Goal: Task Accomplishment & Management: Use online tool/utility

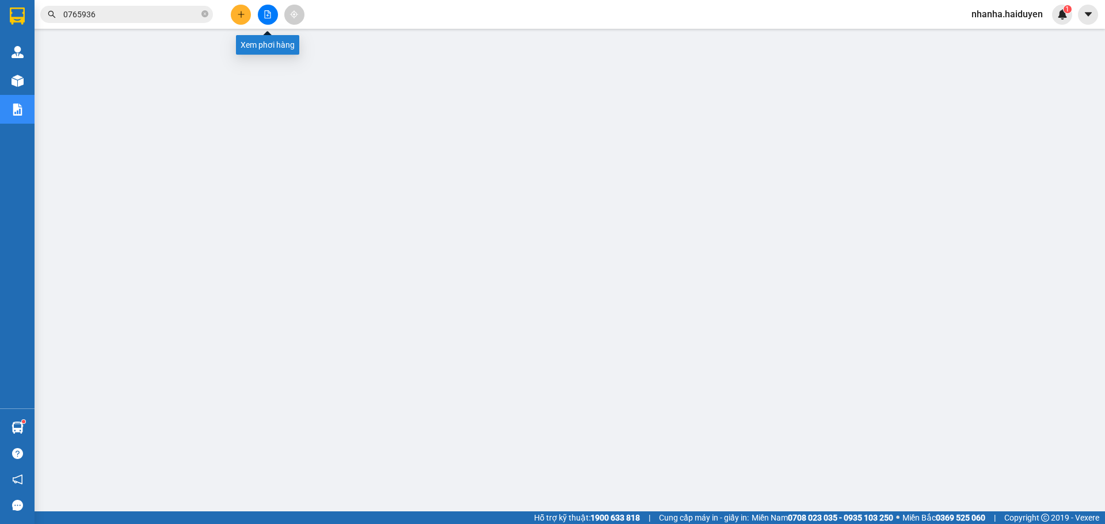
click at [274, 17] on button at bounding box center [268, 15] width 20 height 20
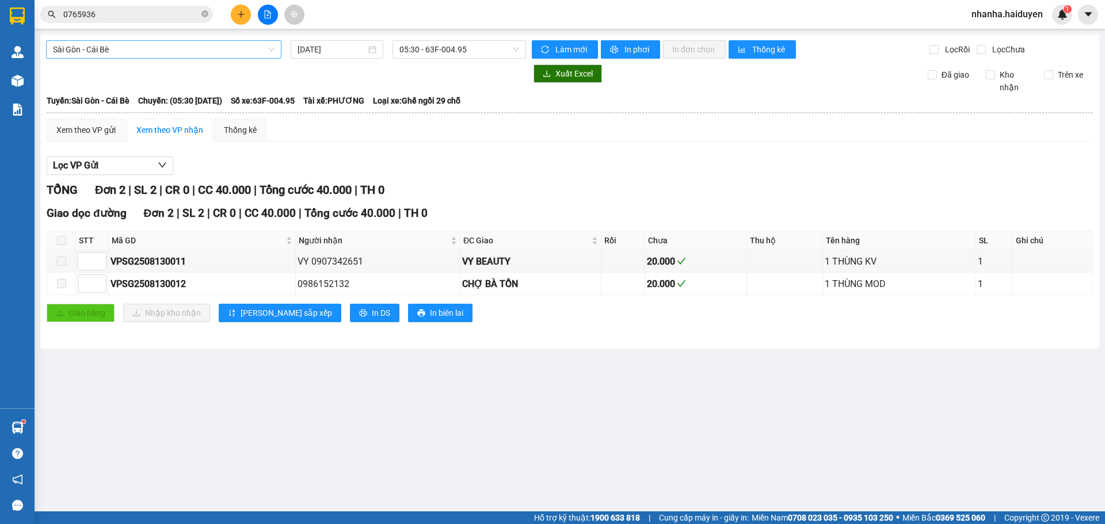
click at [143, 50] on span "Sài Gòn - Cái Bè" at bounding box center [164, 49] width 222 height 17
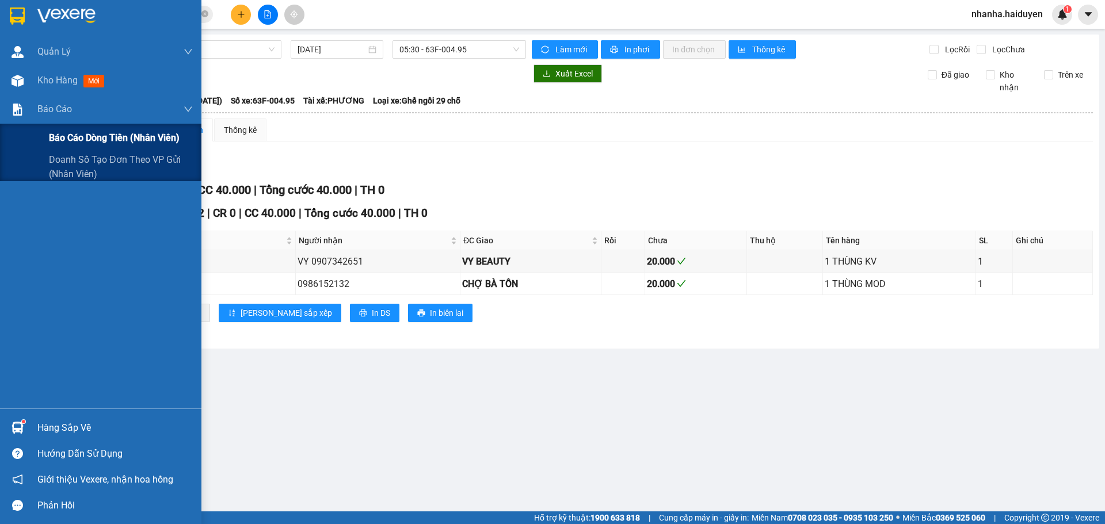
click at [87, 135] on span "Báo cáo dòng tiền (nhân viên)" at bounding box center [114, 138] width 131 height 14
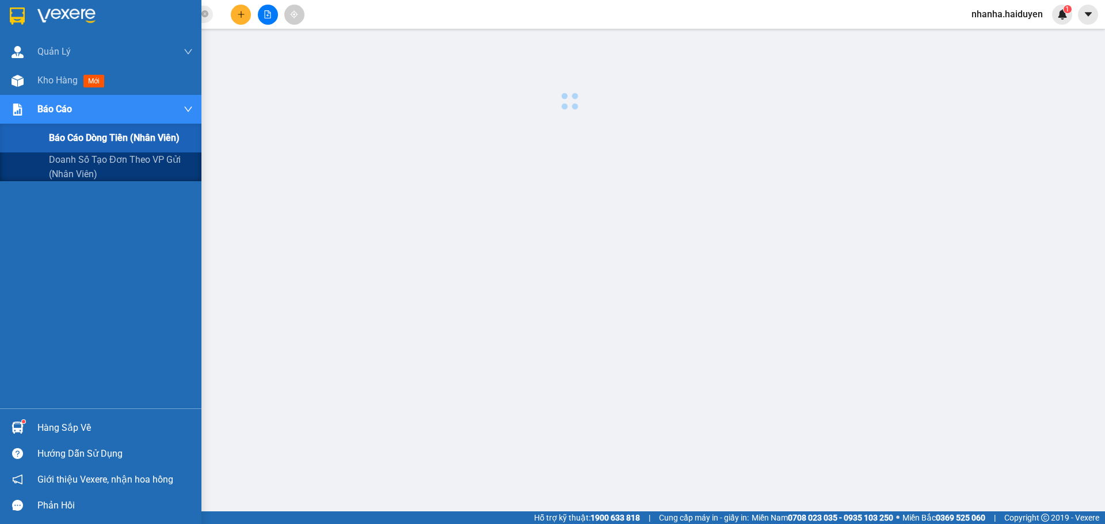
click at [87, 135] on span "Báo cáo dòng tiền (nhân viên)" at bounding box center [114, 138] width 131 height 14
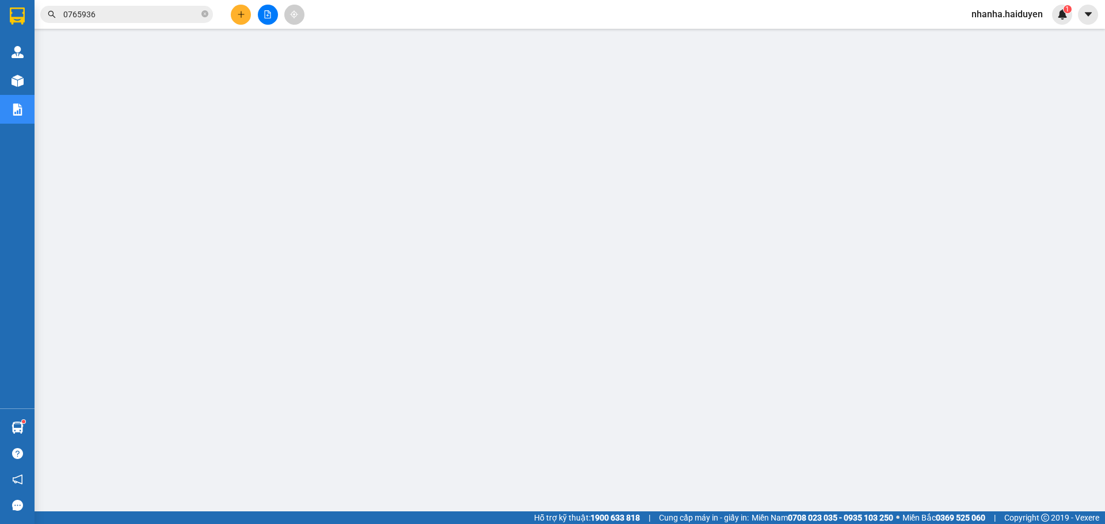
click at [263, 14] on button at bounding box center [268, 15] width 20 height 20
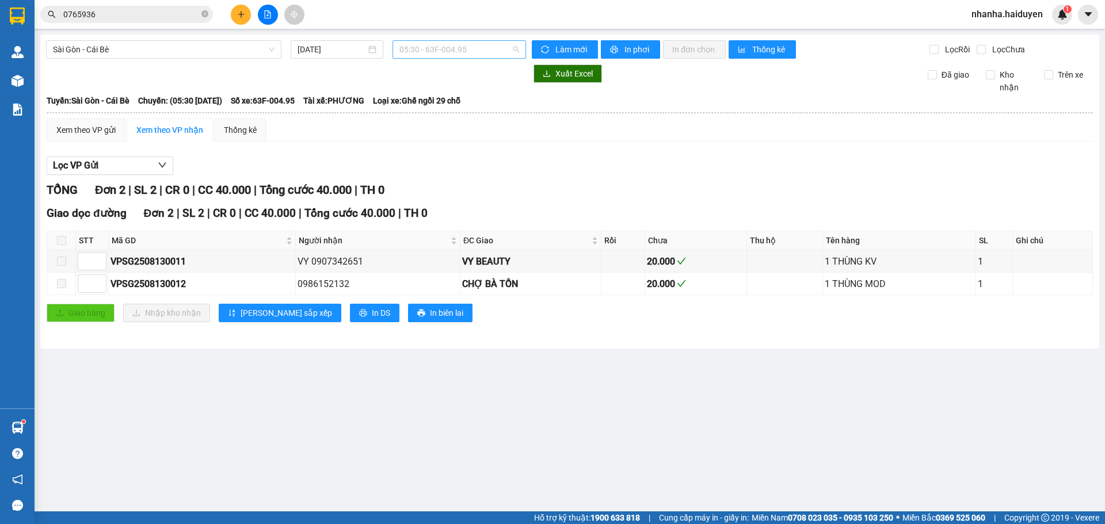
click at [445, 47] on span "05:30 - 63F-004.95" at bounding box center [459, 49] width 120 height 17
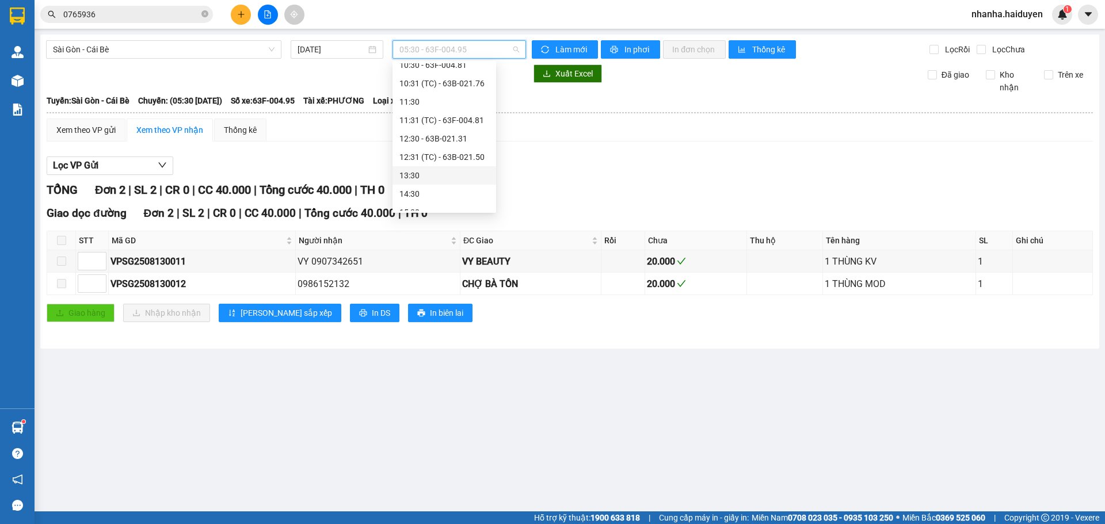
scroll to position [175, 0]
click at [442, 139] on div "12:31 (TC) - 63B-021.50" at bounding box center [444, 137] width 90 height 13
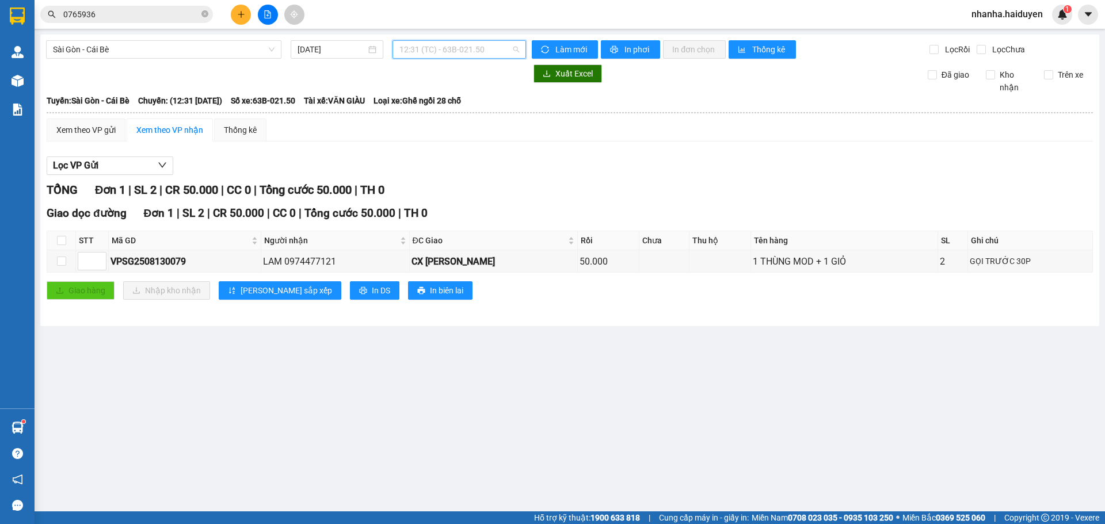
drag, startPoint x: 415, startPoint y: 48, endPoint x: 397, endPoint y: 66, distance: 25.2
click at [412, 52] on span "12:31 (TC) - 63B-021.50" at bounding box center [459, 49] width 120 height 17
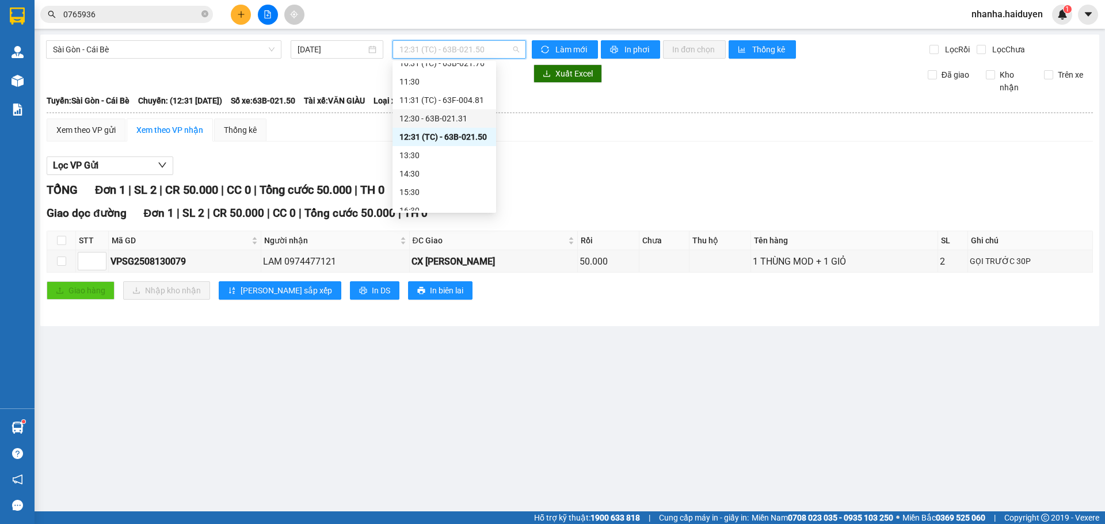
click at [419, 115] on div "12:30 - 63B-021.31" at bounding box center [444, 118] width 90 height 13
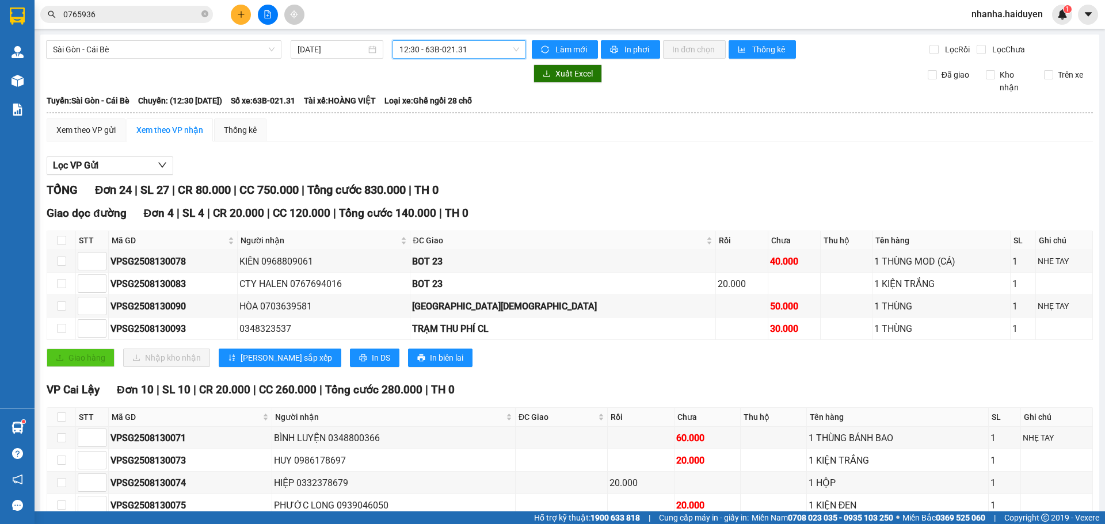
click at [67, 245] on th at bounding box center [61, 240] width 29 height 19
click at [60, 239] on input "checkbox" at bounding box center [61, 240] width 9 height 9
checkbox input "true"
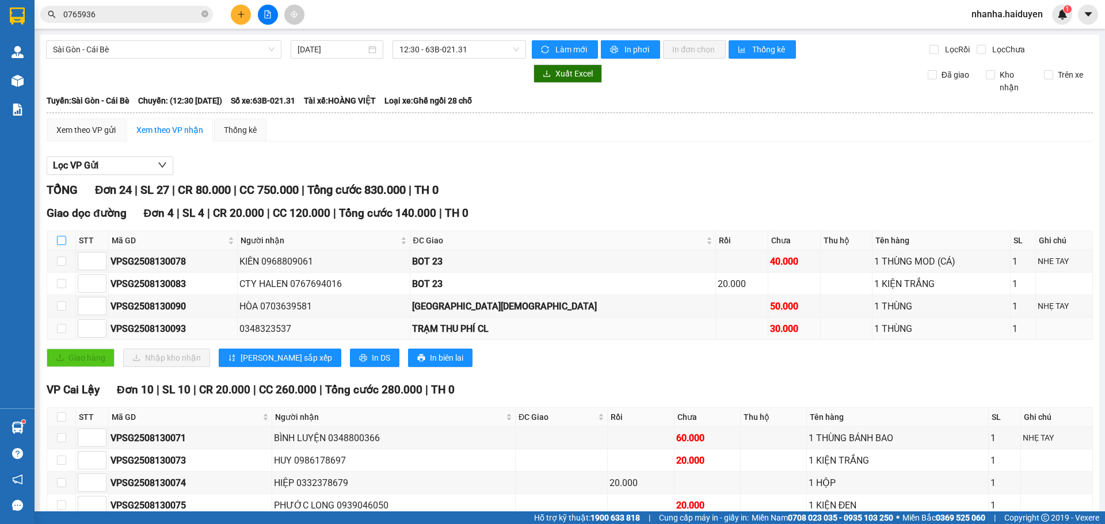
checkbox input "true"
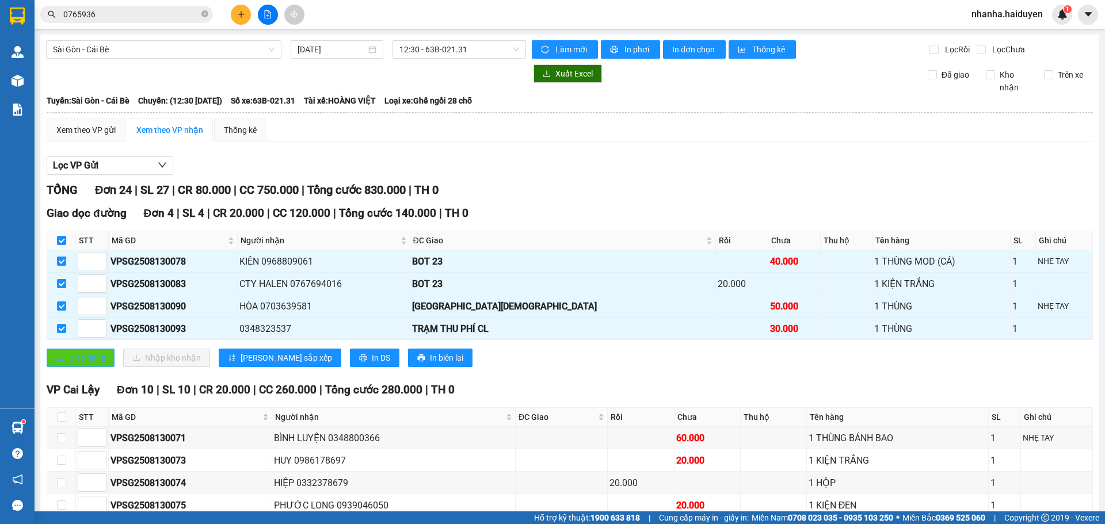
click at [83, 365] on button "Giao hàng" at bounding box center [81, 358] width 68 height 18
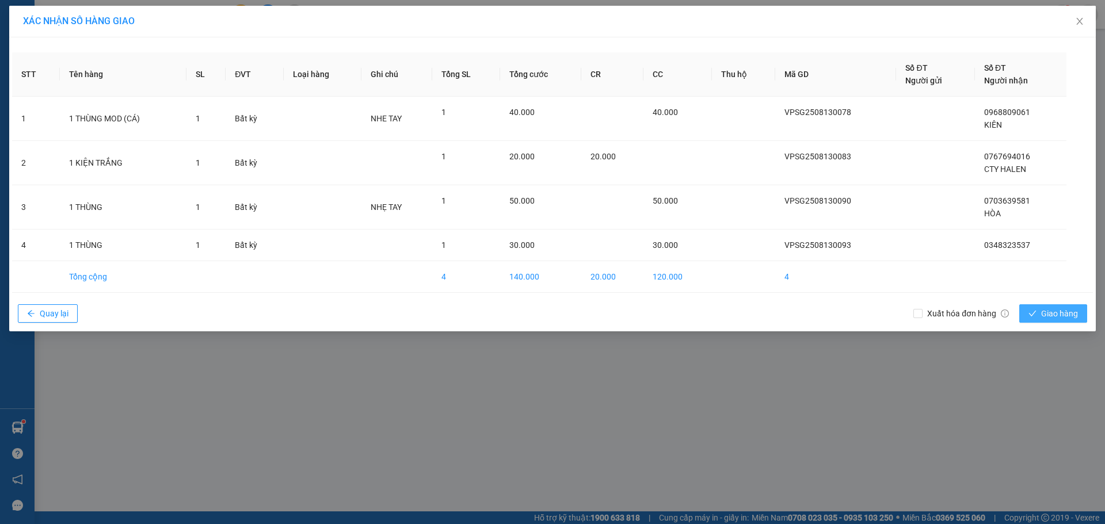
click at [1050, 304] on button "Giao hàng" at bounding box center [1053, 313] width 68 height 18
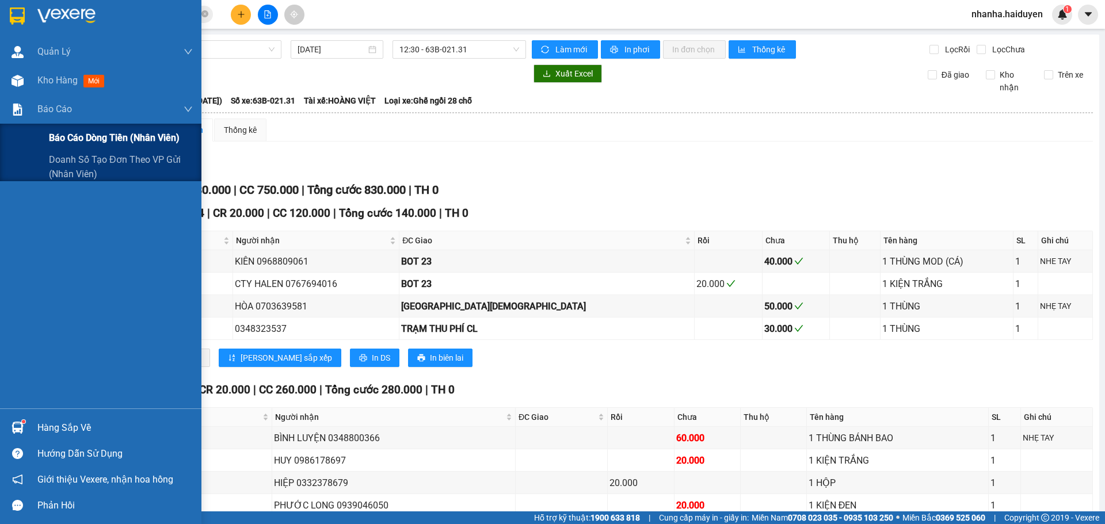
click at [106, 135] on span "Báo cáo dòng tiền (nhân viên)" at bounding box center [114, 138] width 131 height 14
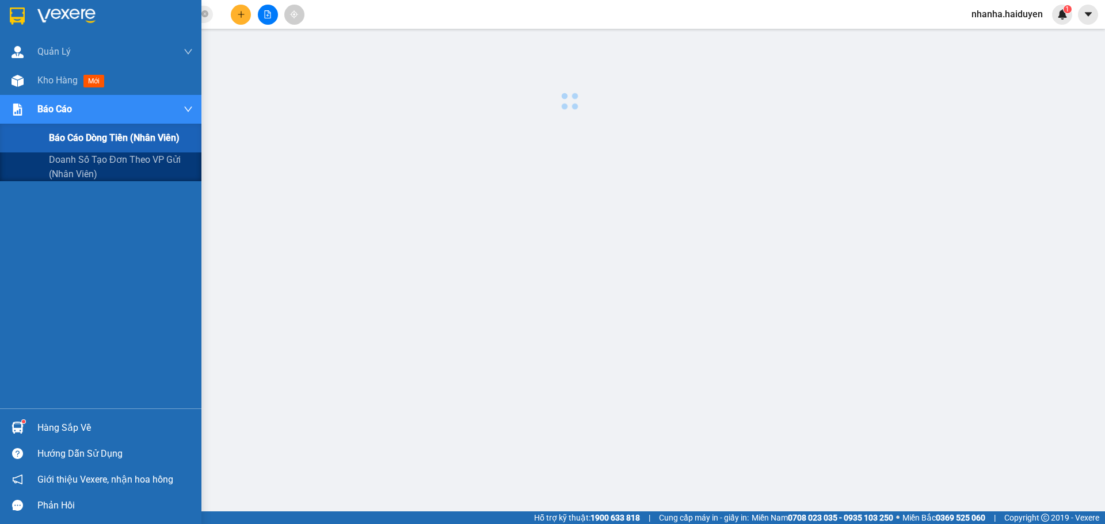
click at [106, 135] on span "Báo cáo dòng tiền (nhân viên)" at bounding box center [114, 138] width 131 height 14
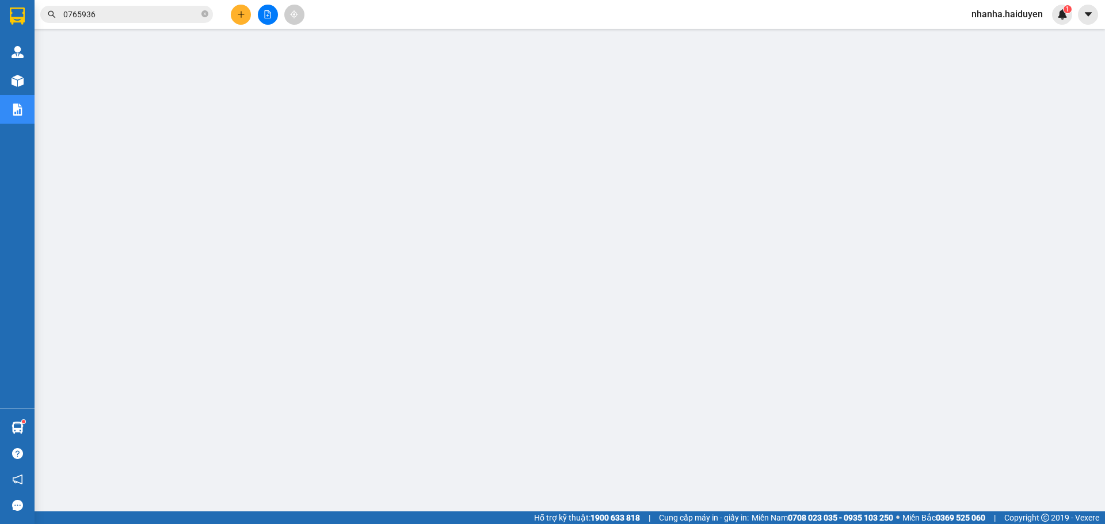
click at [273, 18] on button at bounding box center [268, 15] width 20 height 20
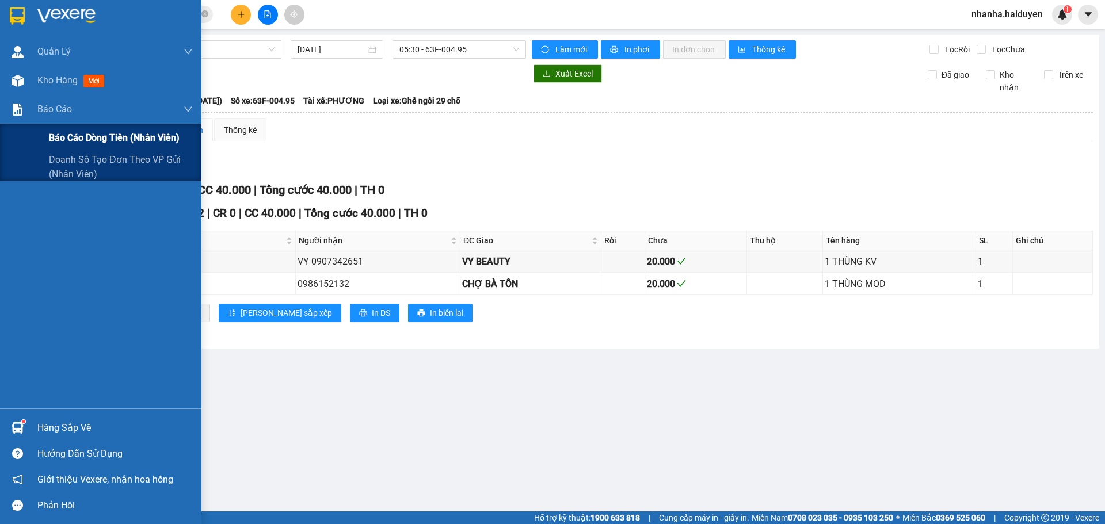
click at [54, 129] on div "Báo cáo dòng tiền (nhân viên)" at bounding box center [121, 138] width 144 height 29
